Goal: Use online tool/utility: Utilize a website feature to perform a specific function

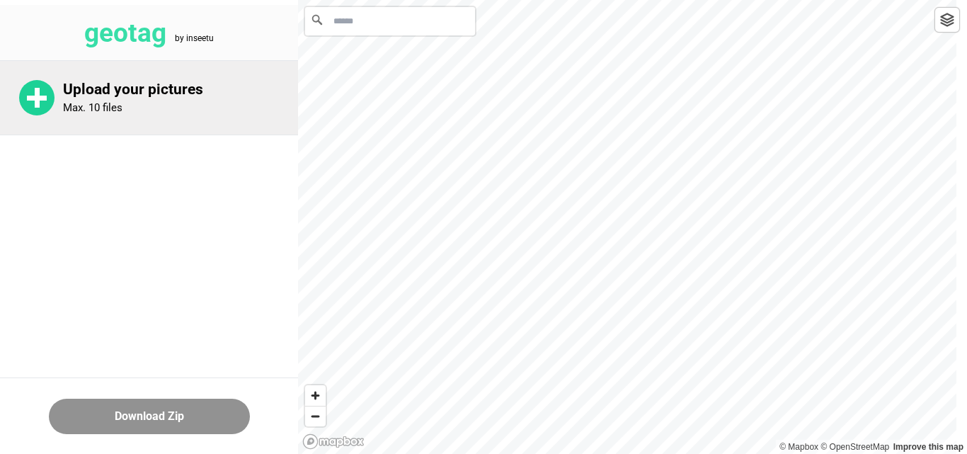
click at [108, 96] on p "Upload your pictures" at bounding box center [180, 90] width 235 height 18
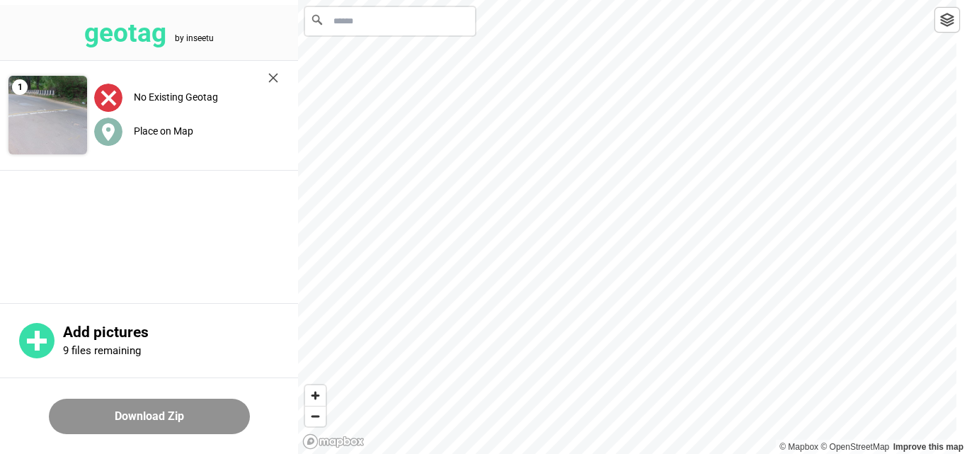
click at [127, 133] on span "Place on Map" at bounding box center [143, 130] width 99 height 11
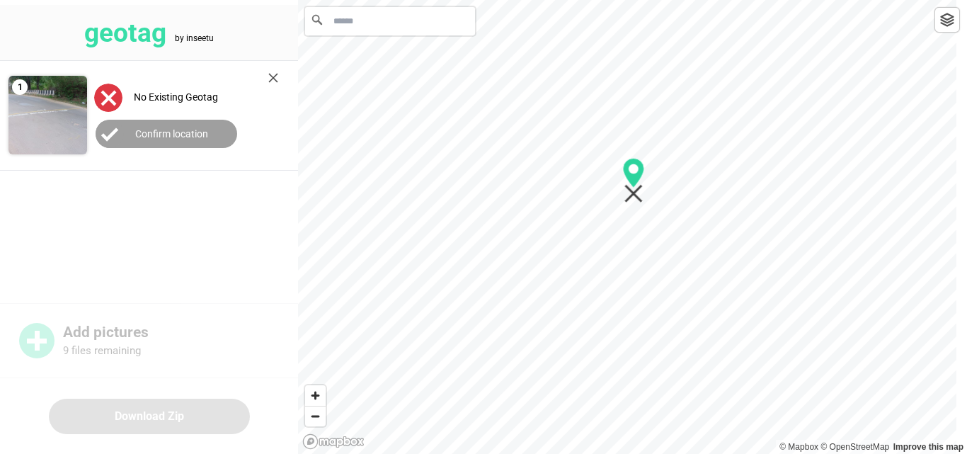
drag, startPoint x: 623, startPoint y: 227, endPoint x: 632, endPoint y: 181, distance: 46.1
click at [629, 180] on icon "Map marker" at bounding box center [633, 173] width 21 height 30
click at [380, 28] on input "Search" at bounding box center [390, 21] width 170 height 28
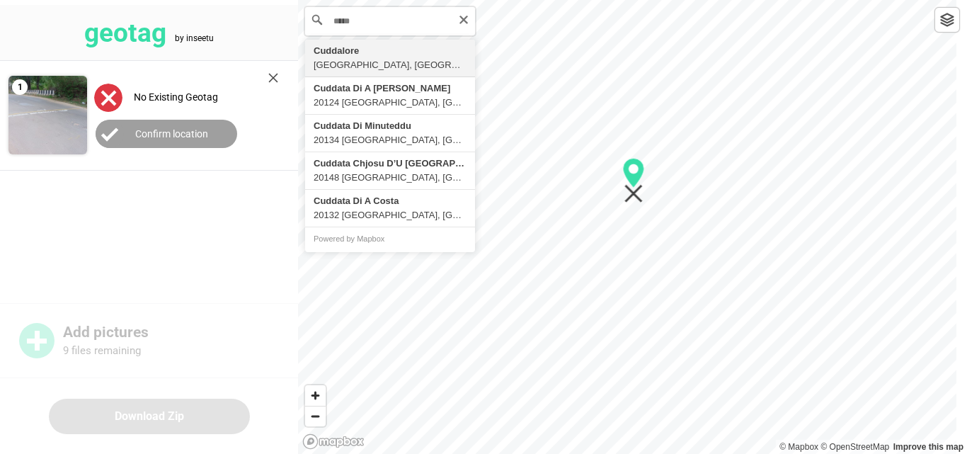
type input "**********"
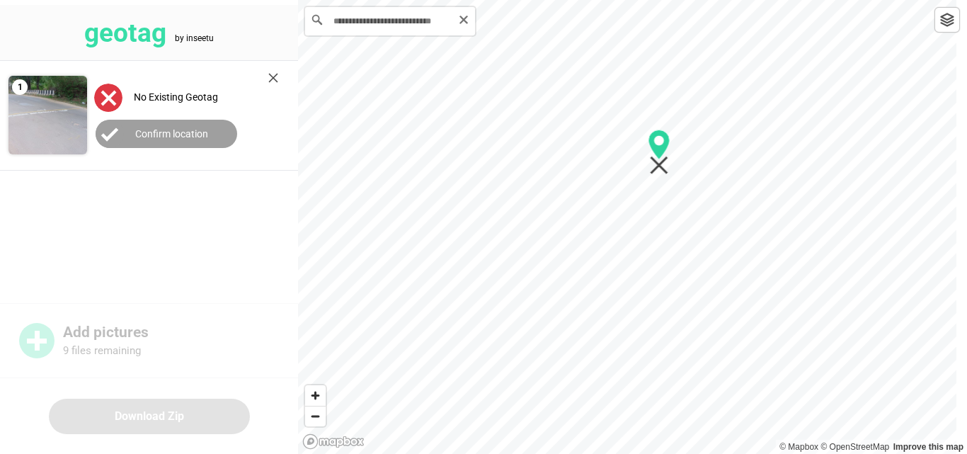
drag, startPoint x: 903, startPoint y: 59, endPoint x: 666, endPoint y: 151, distance: 255.1
click at [665, 151] on icon "Map marker" at bounding box center [659, 145] width 21 height 30
drag, startPoint x: 566, startPoint y: 129, endPoint x: 661, endPoint y: 274, distance: 173.4
click at [661, 274] on icon "Map marker" at bounding box center [662, 263] width 21 height 30
drag, startPoint x: 527, startPoint y: 280, endPoint x: 653, endPoint y: 283, distance: 125.3
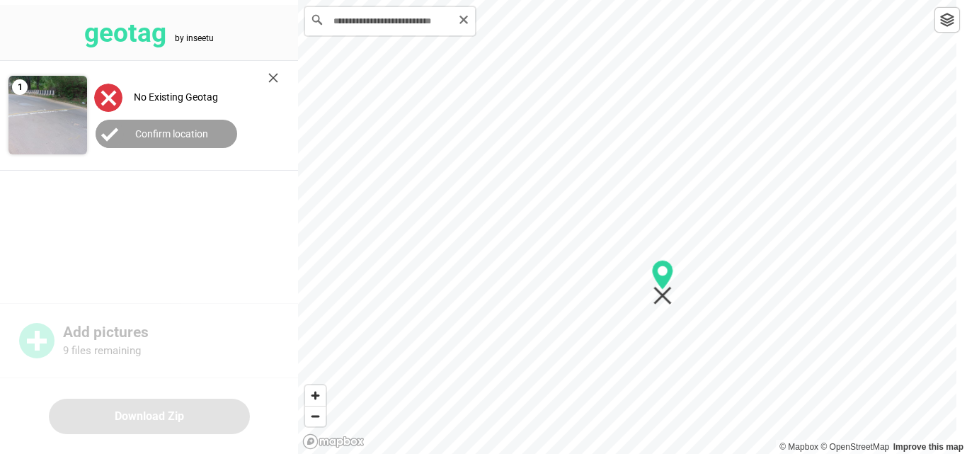
click at [658, 286] on icon "Map marker" at bounding box center [663, 282] width 22 height 45
drag, startPoint x: 628, startPoint y: 33, endPoint x: 555, endPoint y: 296, distance: 272.6
click at [555, 296] on icon "Map marker" at bounding box center [557, 288] width 21 height 30
drag, startPoint x: 430, startPoint y: 193, endPoint x: 586, endPoint y: 256, distance: 167.1
click at [582, 255] on icon "Map marker" at bounding box center [580, 253] width 21 height 30
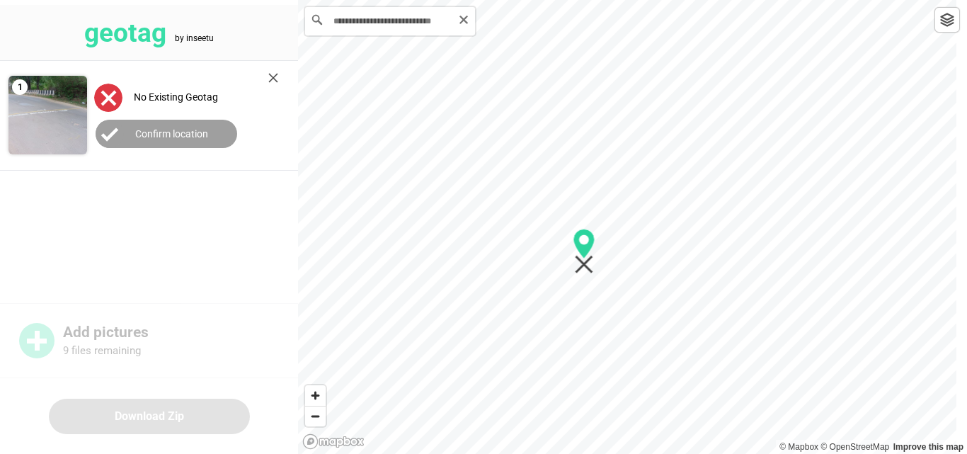
drag, startPoint x: 515, startPoint y: 248, endPoint x: 583, endPoint y: 253, distance: 68.2
click at [583, 253] on icon "Map marker" at bounding box center [584, 244] width 21 height 30
click at [185, 129] on label "Confirm location" at bounding box center [171, 133] width 73 height 11
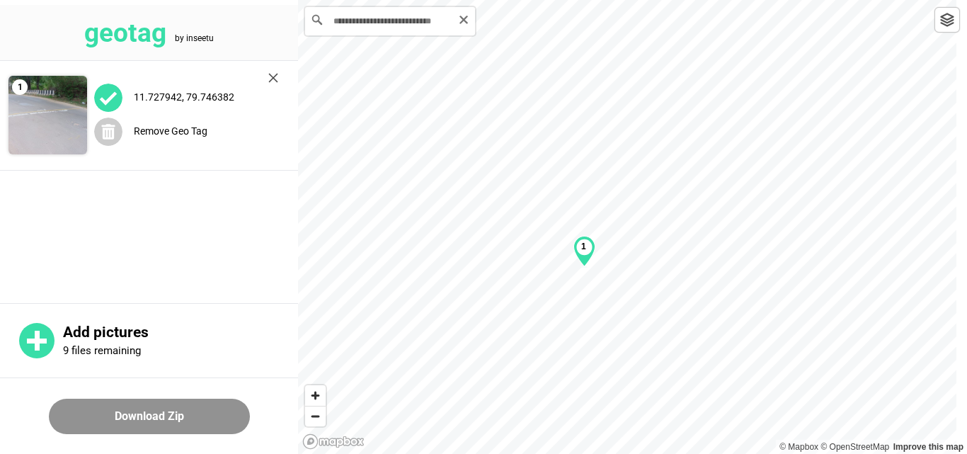
click at [62, 110] on img at bounding box center [47, 115] width 79 height 79
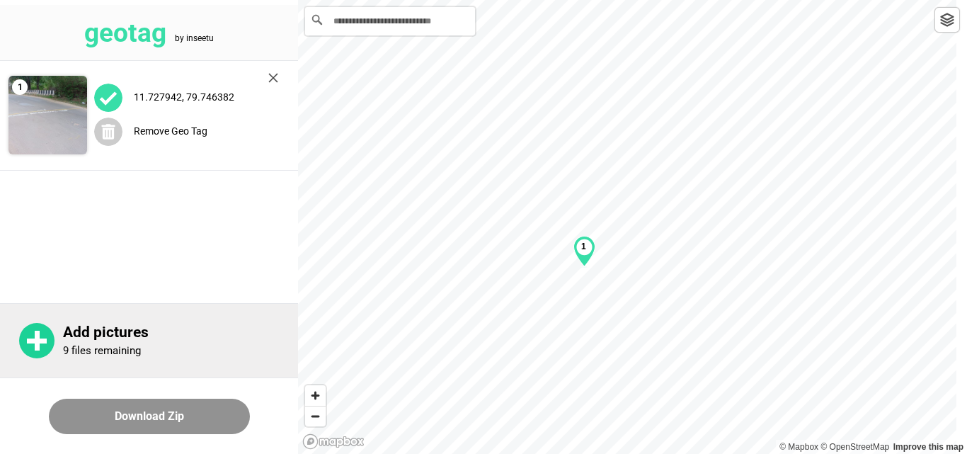
click at [76, 334] on p "Add pictures" at bounding box center [180, 333] width 235 height 18
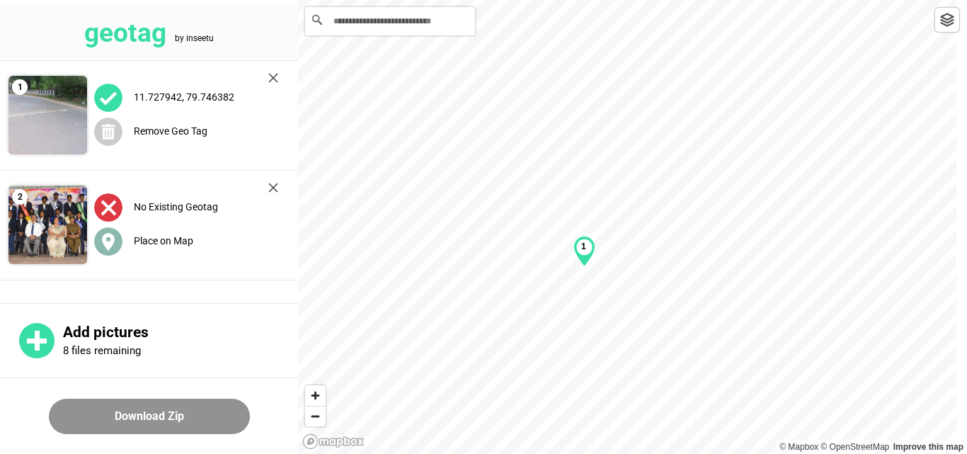
click at [169, 239] on label "Place on Map" at bounding box center [163, 240] width 59 height 11
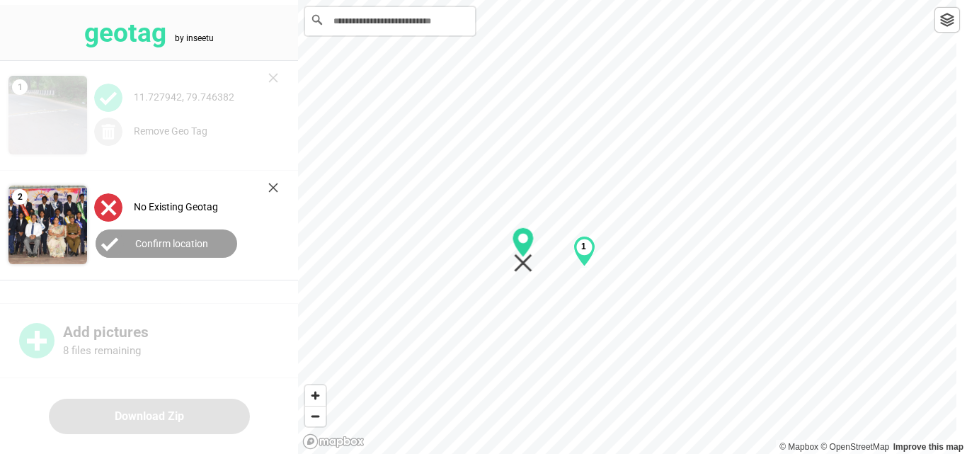
drag, startPoint x: 629, startPoint y: 229, endPoint x: 532, endPoint y: 253, distance: 100.6
click at [525, 251] on icon "Map marker" at bounding box center [523, 242] width 21 height 30
click at [149, 241] on label "Confirm location" at bounding box center [171, 243] width 73 height 11
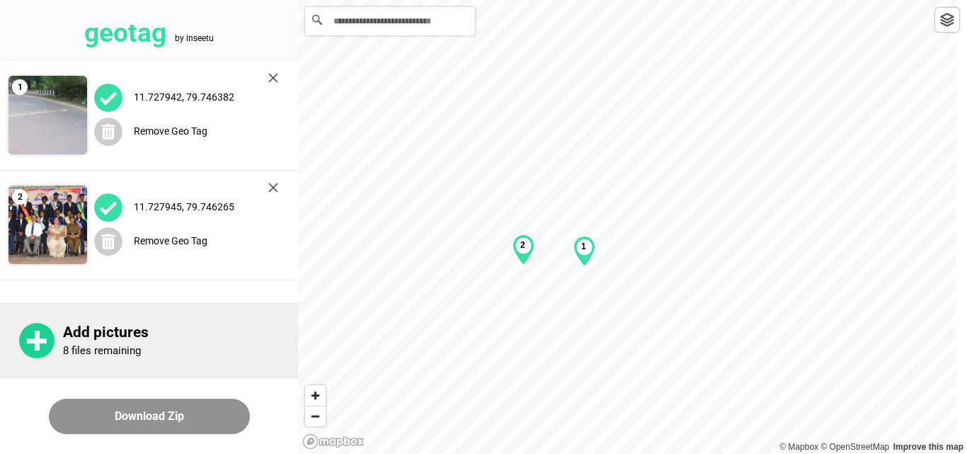
click at [58, 336] on div "Add pictures 8 files remaining" at bounding box center [149, 340] width 298 height 74
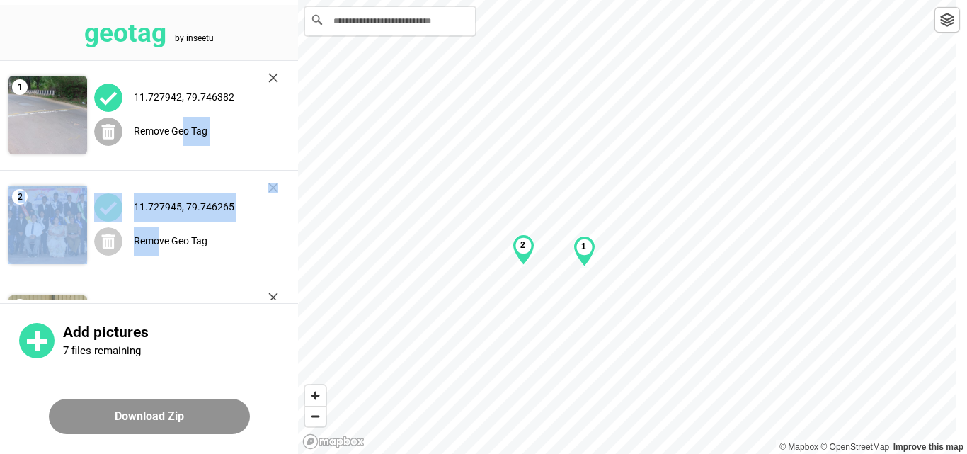
drag, startPoint x: 174, startPoint y: 212, endPoint x: 220, endPoint y: 132, distance: 92.3
click at [183, 119] on div "1 11.727942, 79.746382 Remove Geo Tag 2 11.727945, 79.746265 Remove Geo Tag 3 N…" at bounding box center [149, 225] width 298 height 329
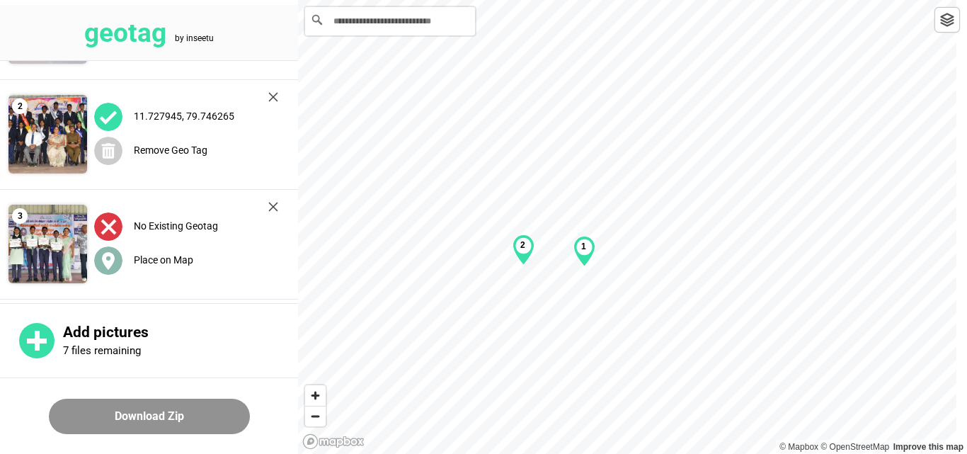
click at [149, 261] on label "Place on Map" at bounding box center [163, 259] width 59 height 11
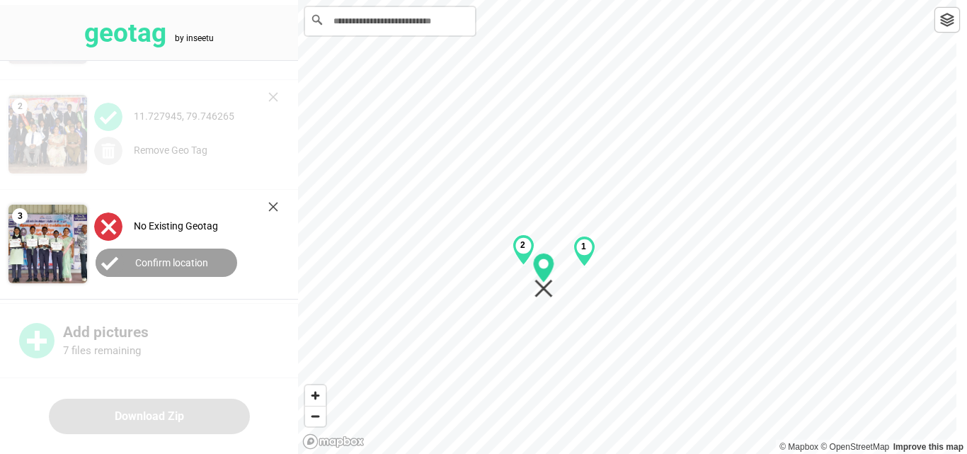
drag, startPoint x: 629, startPoint y: 224, endPoint x: 545, endPoint y: 272, distance: 96.4
click at [545, 272] on icon "Map marker" at bounding box center [543, 268] width 21 height 30
click at [150, 257] on label "Confirm location" at bounding box center [171, 262] width 73 height 11
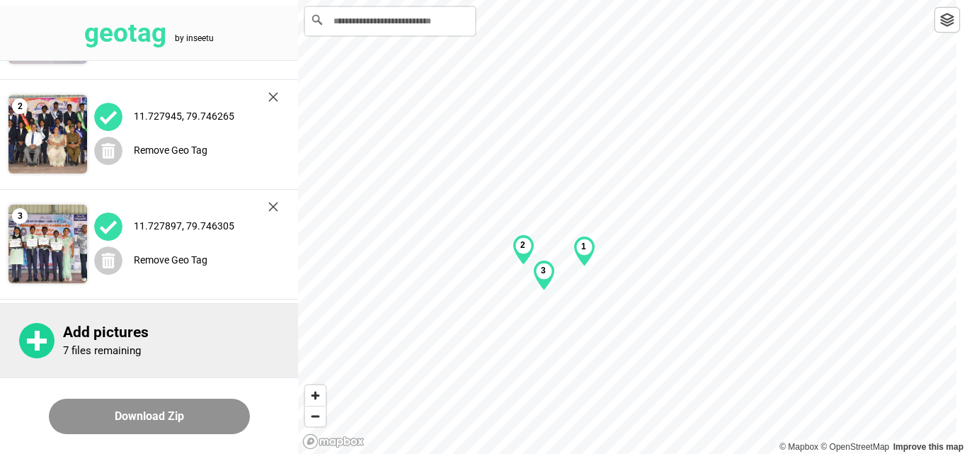
click at [82, 336] on p "Add pictures" at bounding box center [180, 333] width 235 height 18
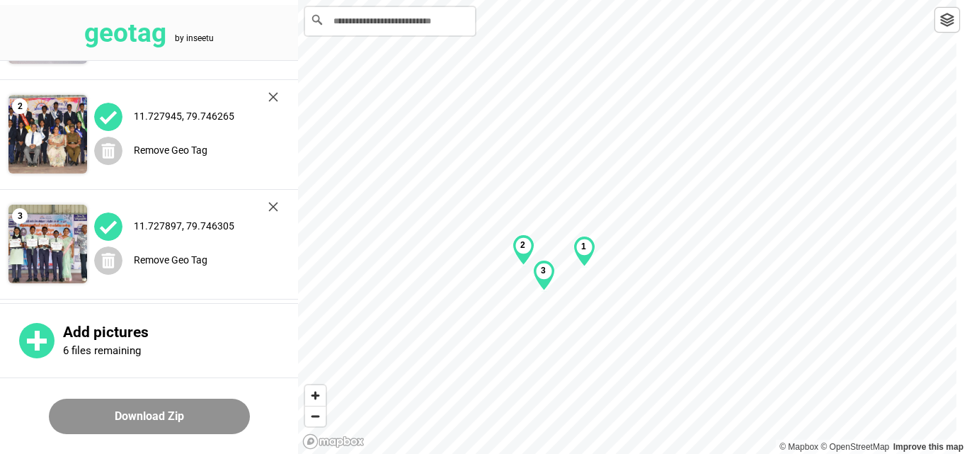
scroll to position [200, 0]
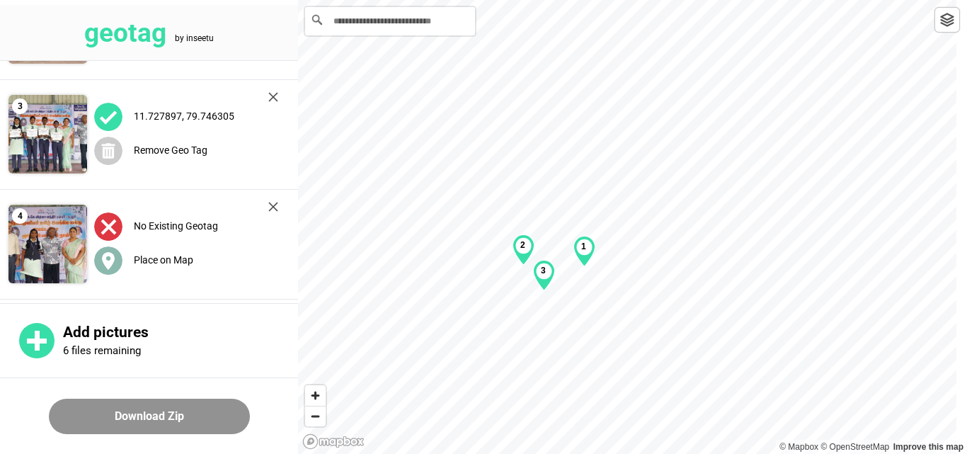
click at [156, 256] on label "Place on Map" at bounding box center [163, 259] width 59 height 11
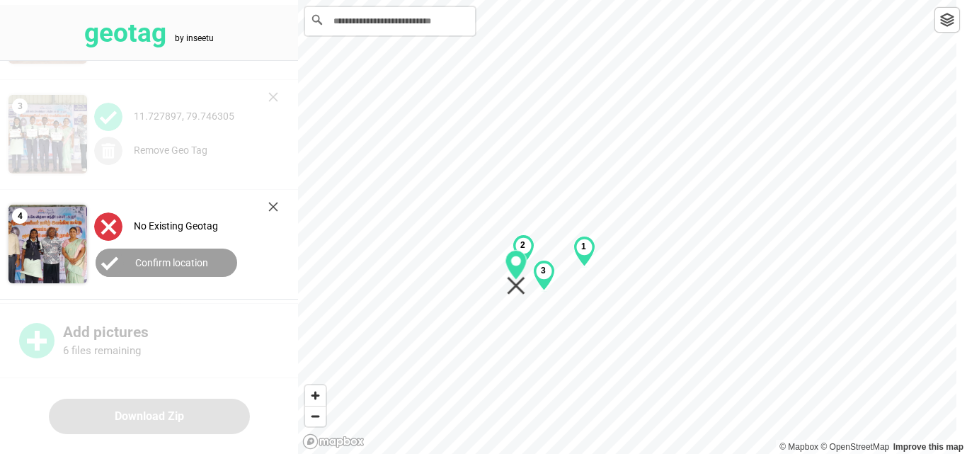
click at [503, 0] on div "1 2 3" at bounding box center [632, 0] width 669 height 0
click at [192, 267] on label "Confirm location" at bounding box center [171, 262] width 73 height 11
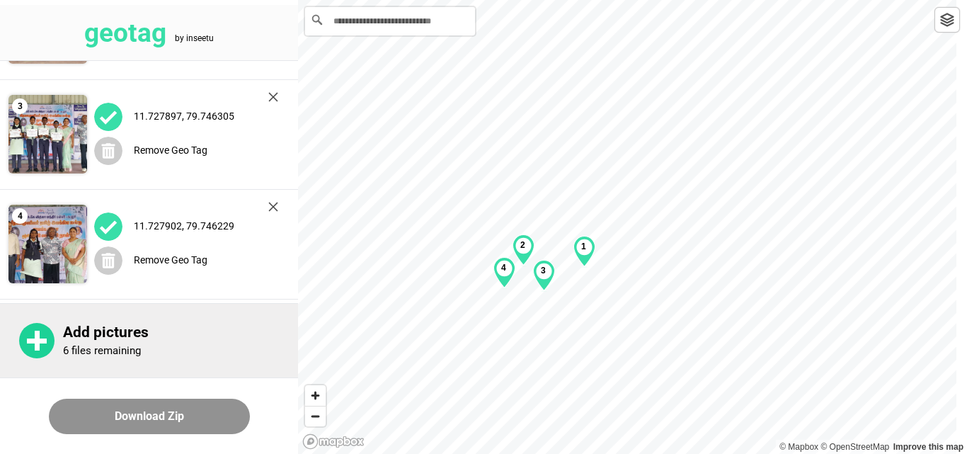
click at [102, 328] on p "Add pictures" at bounding box center [180, 333] width 235 height 18
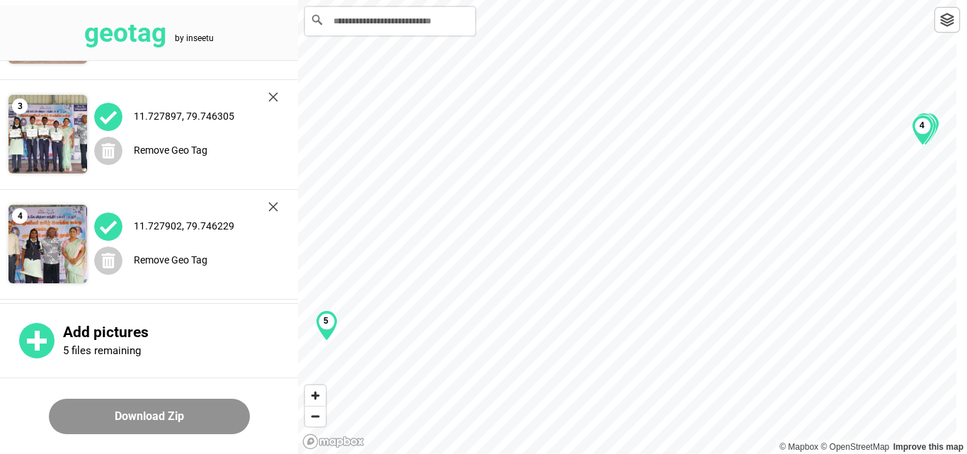
scroll to position [310, 0]
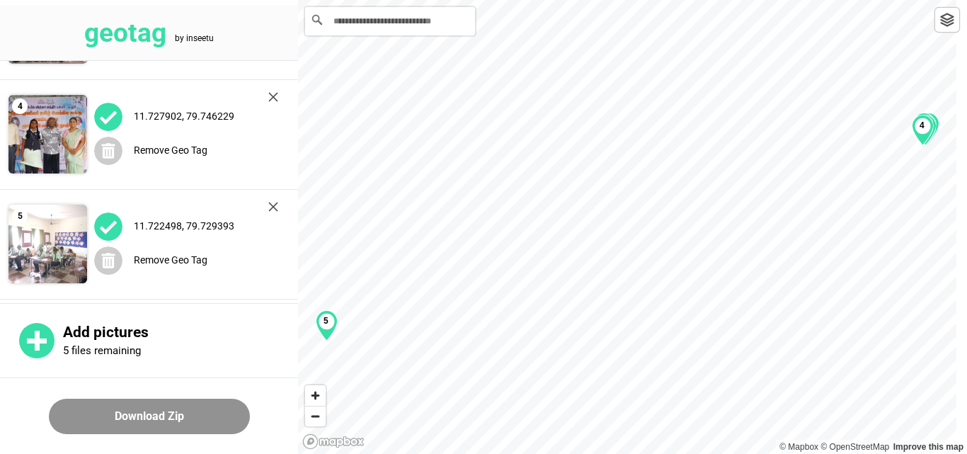
drag, startPoint x: 327, startPoint y: 332, endPoint x: 623, endPoint y: 266, distance: 303.4
click at [338, 310] on div "5" at bounding box center [327, 325] width 22 height 31
click at [880, 0] on div "1 2 3 4 5" at bounding box center [632, 0] width 669 height 0
click at [955, 0] on div "1 2 3 4 5" at bounding box center [632, 0] width 669 height 0
click at [113, 261] on icon at bounding box center [108, 261] width 13 height 16
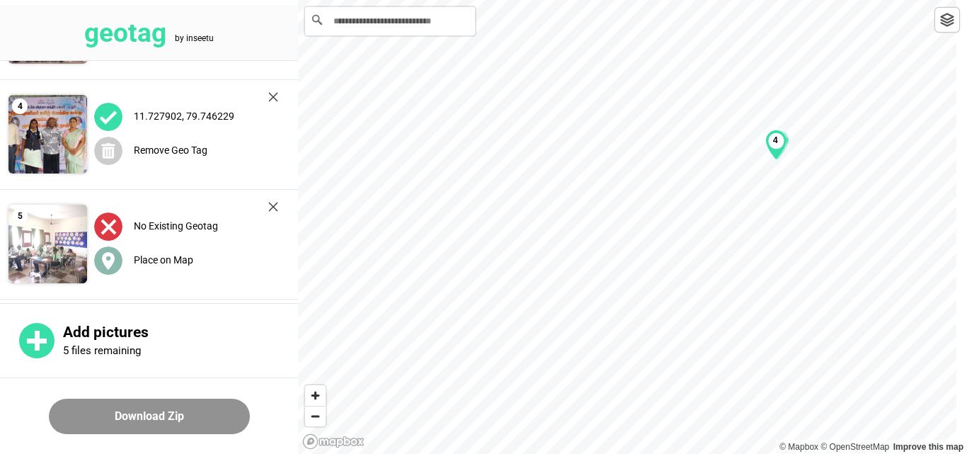
click at [146, 259] on label "Place on Map" at bounding box center [163, 259] width 59 height 11
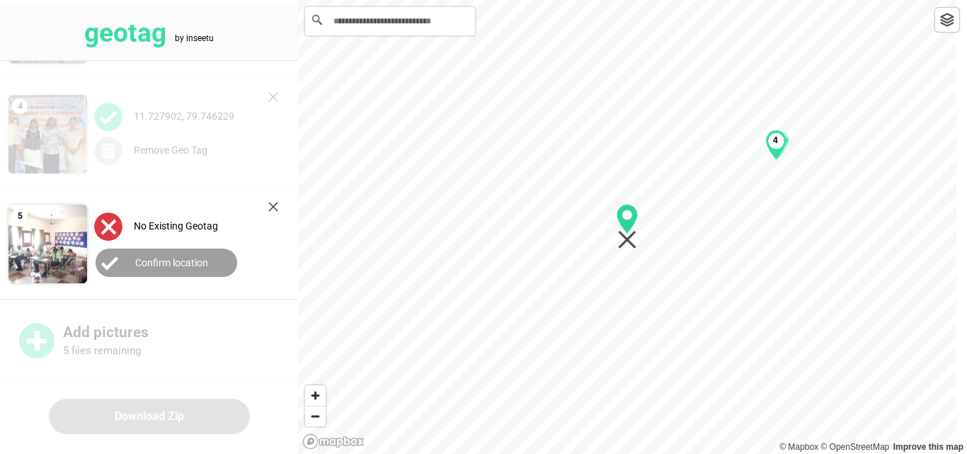
click at [750, 0] on div "1 2 3 4" at bounding box center [632, 0] width 669 height 0
click at [770, 0] on div "1 2 3 4" at bounding box center [632, 0] width 669 height 0
click at [773, 0] on div "1 2 3 4" at bounding box center [632, 0] width 669 height 0
click at [161, 266] on label "Confirm location" at bounding box center [171, 262] width 73 height 11
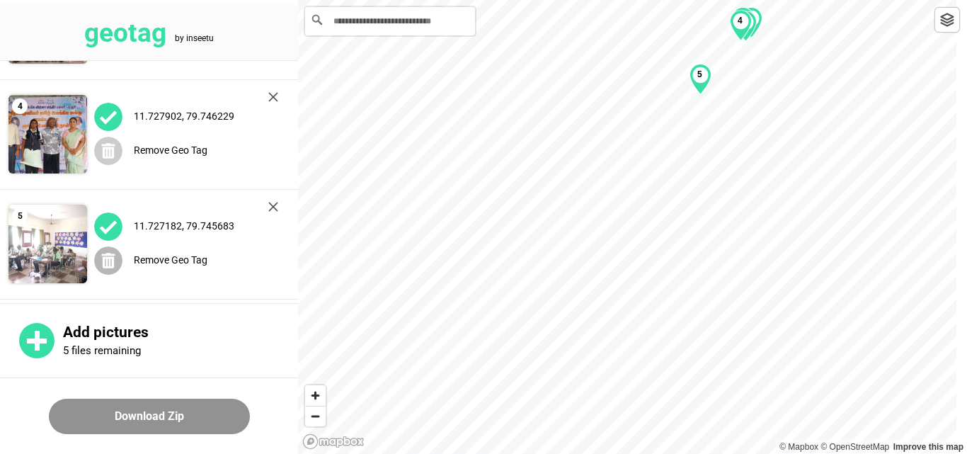
click at [183, 256] on label "Remove Geo Tag" at bounding box center [171, 259] width 74 height 11
click at [47, 259] on img at bounding box center [47, 244] width 79 height 79
click at [169, 257] on label "Place on Map" at bounding box center [163, 259] width 59 height 11
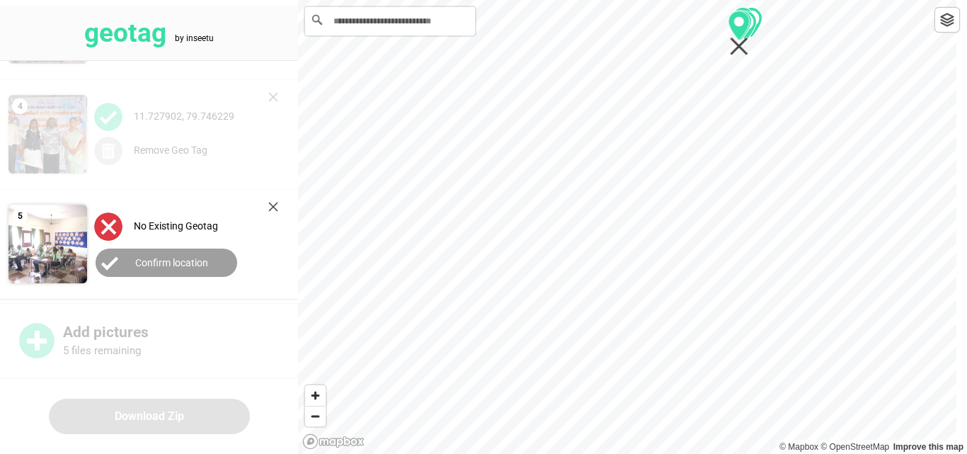
drag, startPoint x: 624, startPoint y: 222, endPoint x: 736, endPoint y: 28, distance: 223.3
click at [736, 28] on icon "Map marker" at bounding box center [739, 26] width 21 height 30
click at [173, 258] on label "Confirm location" at bounding box center [171, 262] width 73 height 11
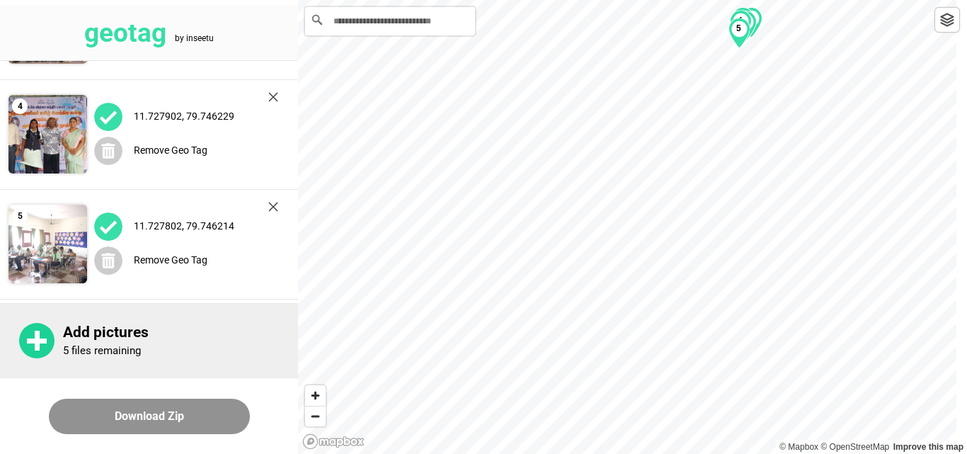
click at [96, 344] on p "5 files remaining" at bounding box center [102, 350] width 78 height 13
